Goal: Transaction & Acquisition: Download file/media

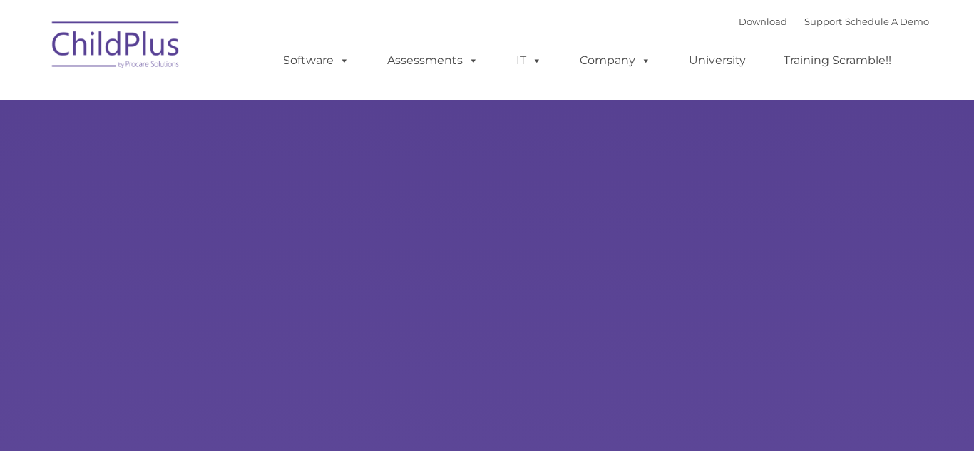
type input ""
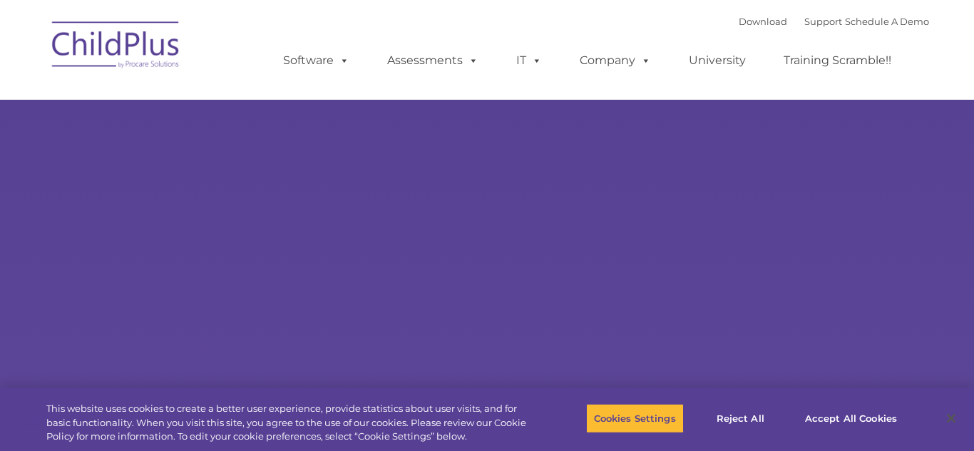
select select "MEDIUM"
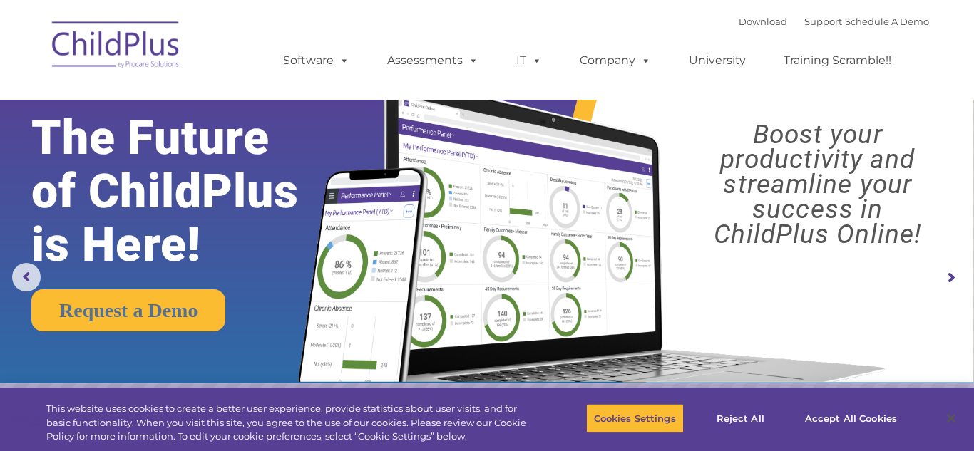
click at [133, 59] on img at bounding box center [116, 46] width 143 height 71
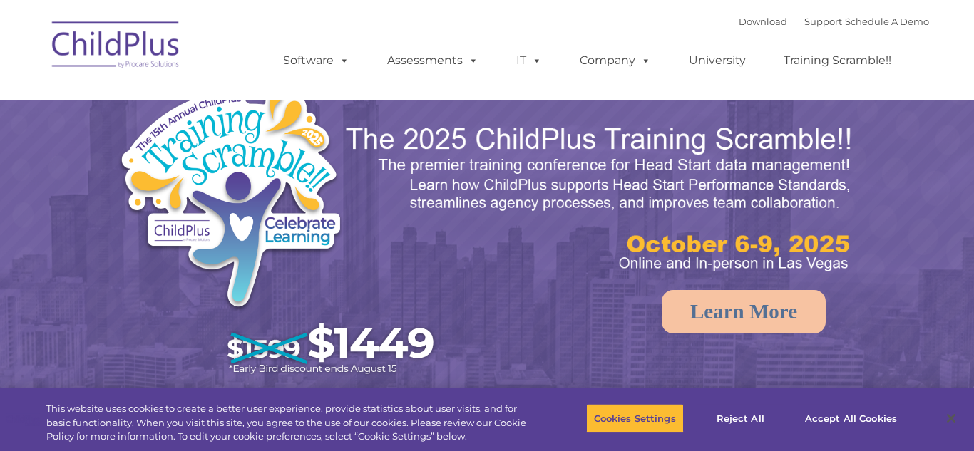
select select "MEDIUM"
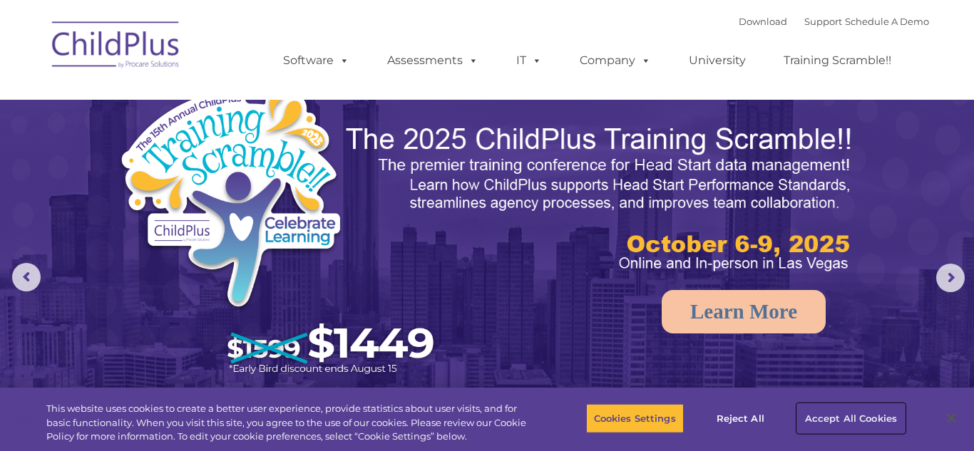
click at [878, 417] on button "Accept All Cookies" at bounding box center [851, 419] width 108 height 30
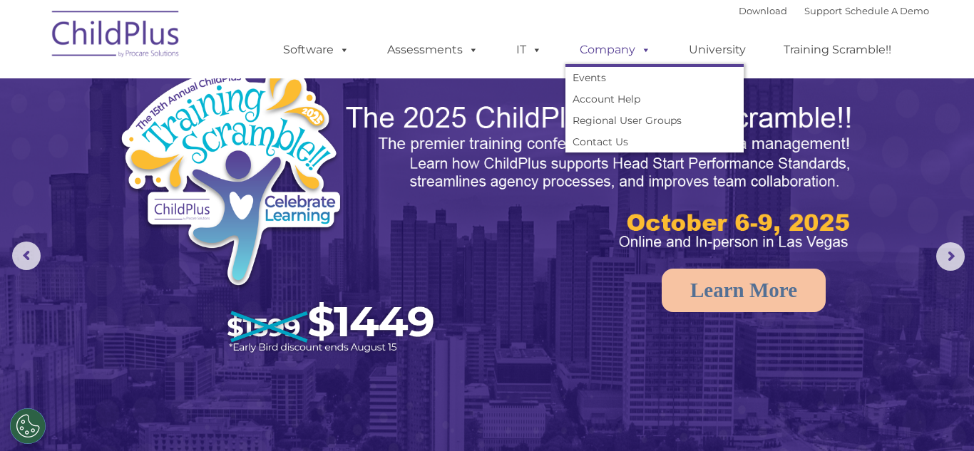
click at [643, 51] on span at bounding box center [643, 50] width 16 height 14
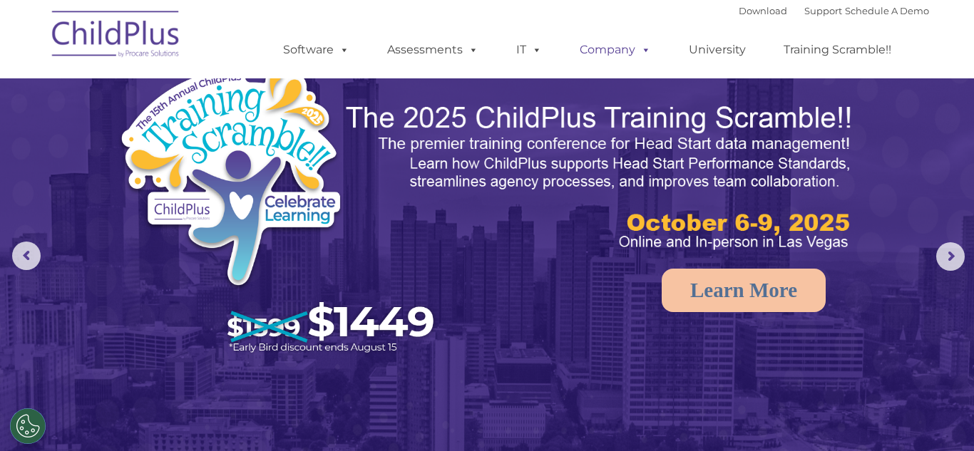
click at [643, 51] on span at bounding box center [643, 50] width 16 height 14
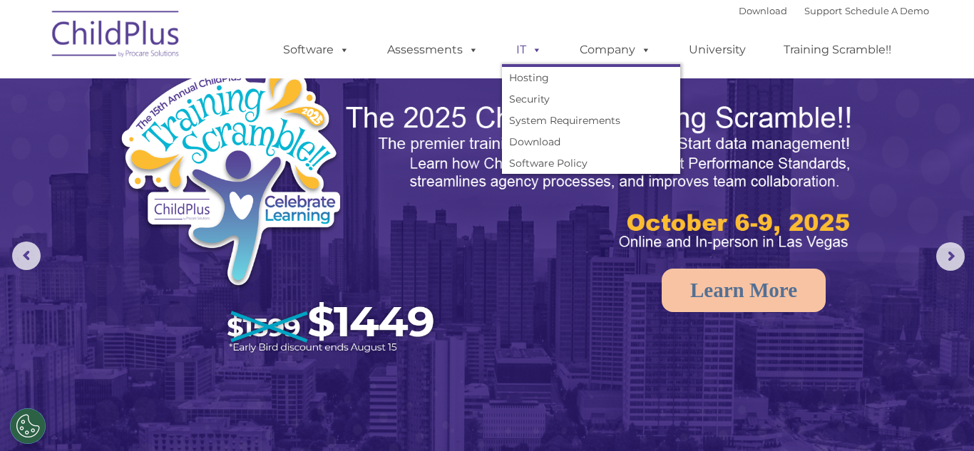
click at [527, 49] on span at bounding box center [534, 50] width 16 height 14
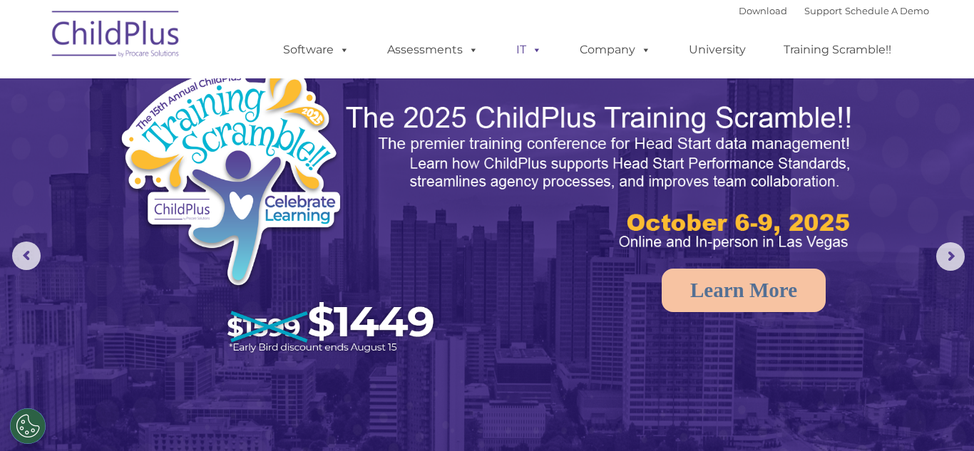
click at [527, 49] on span at bounding box center [534, 50] width 16 height 14
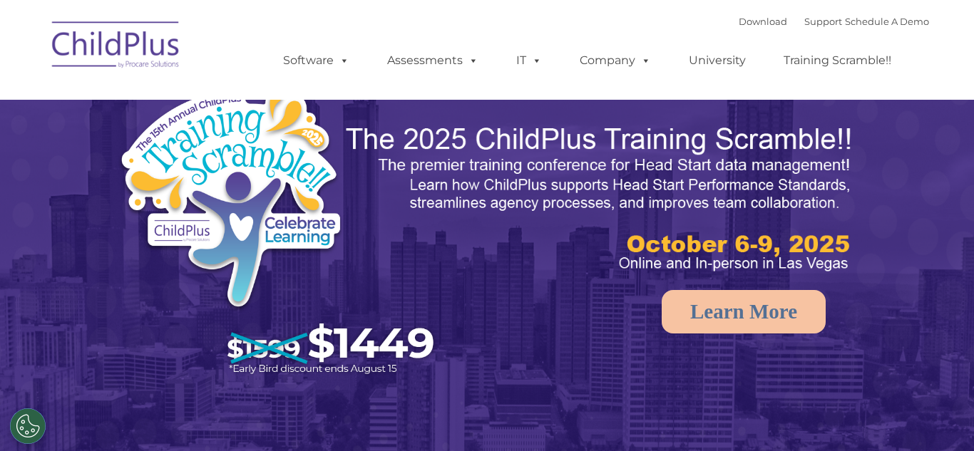
select select "MEDIUM"
click at [756, 21] on link "Download" at bounding box center [763, 21] width 48 height 11
